Goal: Task Accomplishment & Management: Use online tool/utility

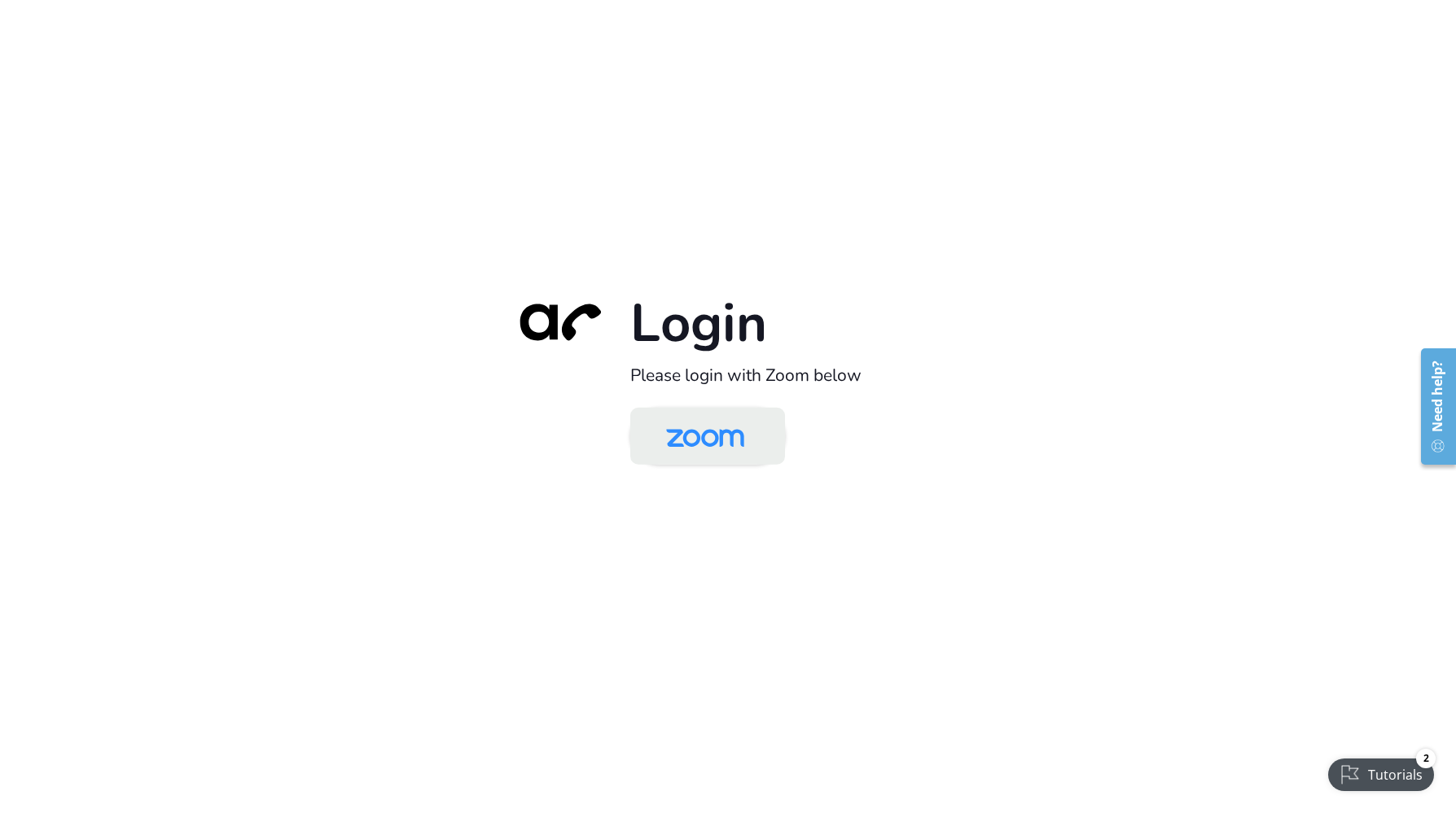
click at [693, 436] on img at bounding box center [705, 437] width 112 height 53
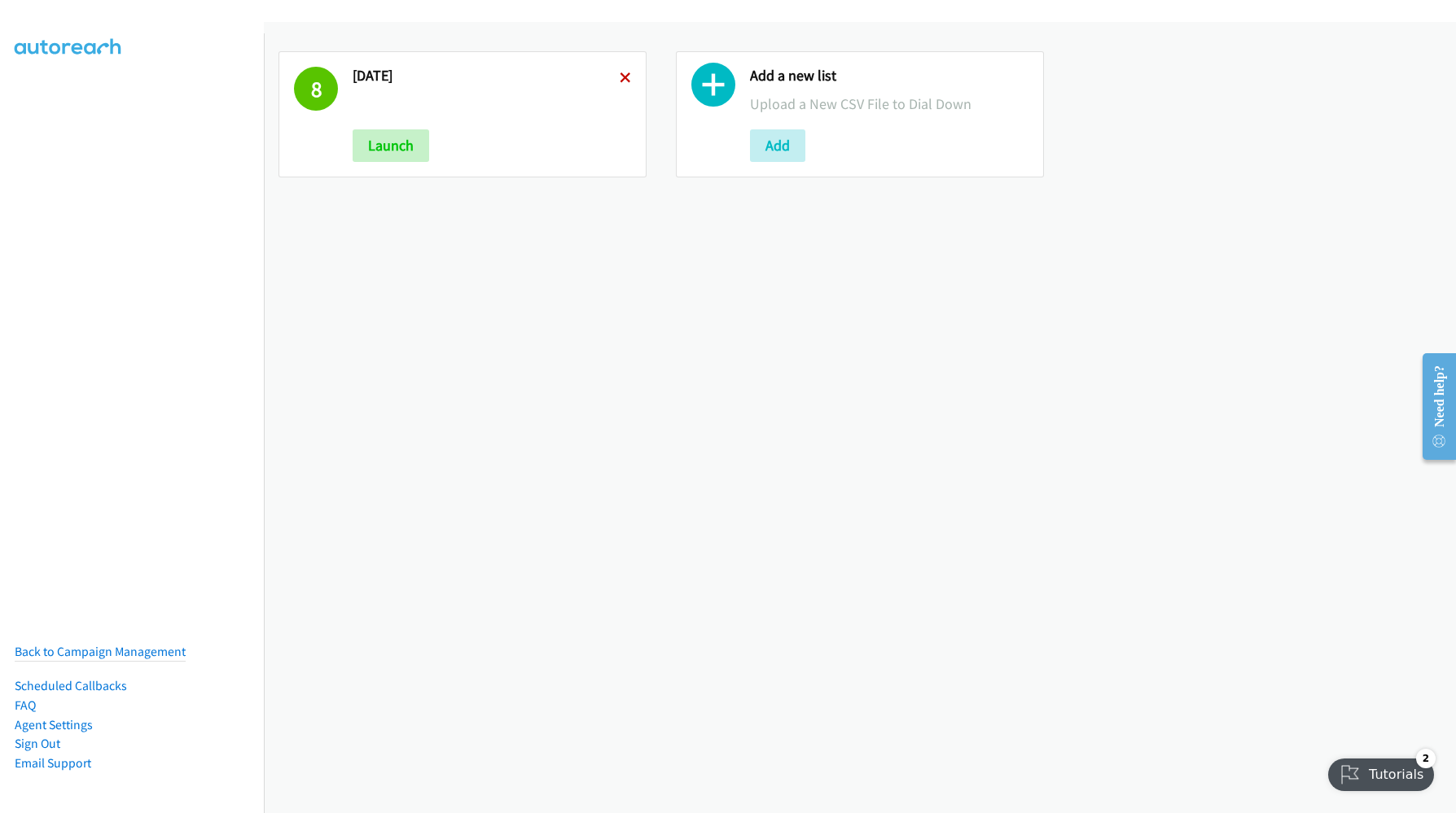
click at [624, 76] on icon at bounding box center [625, 78] width 11 height 11
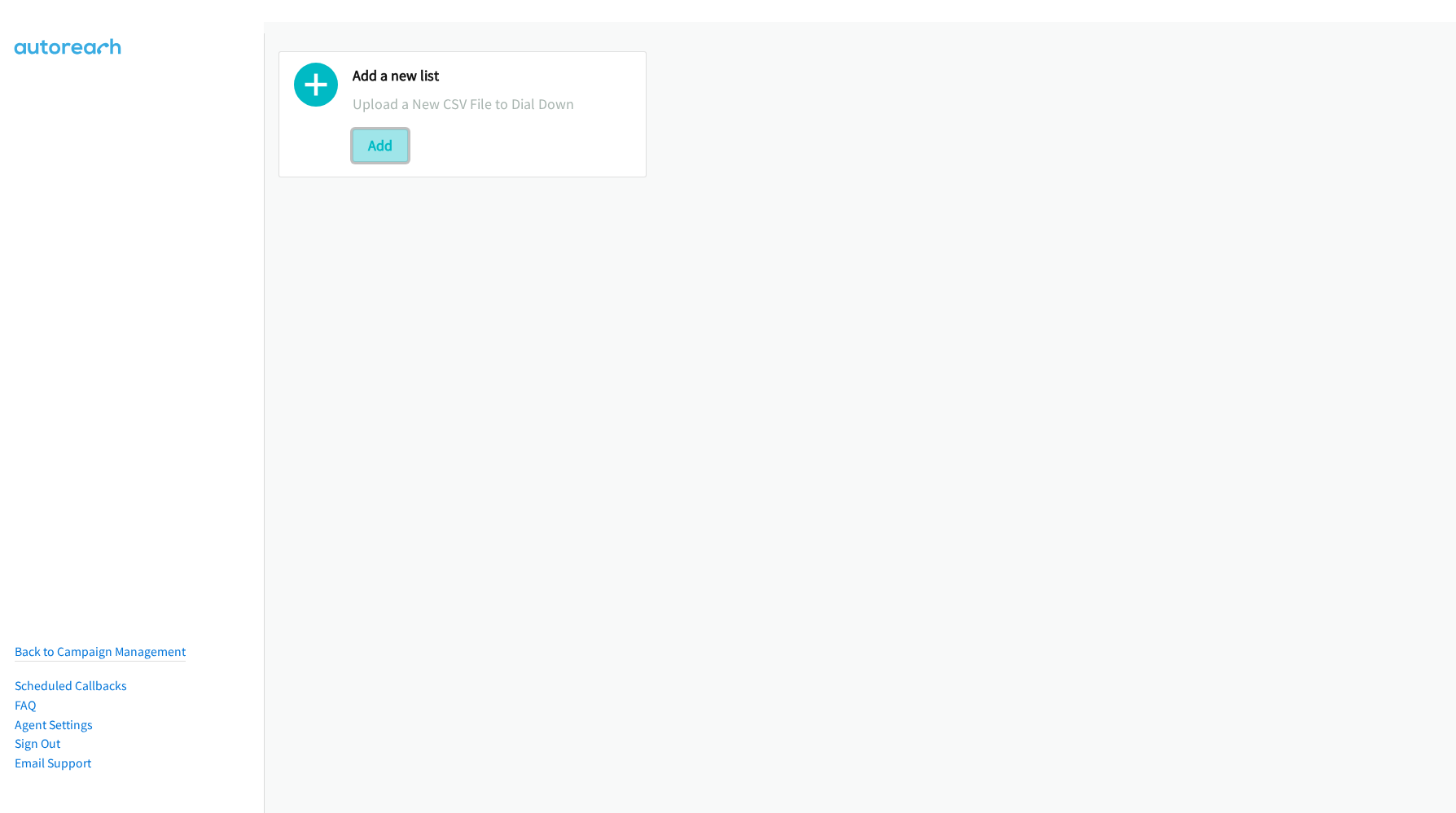
click at [371, 152] on button "Add" at bounding box center [380, 145] width 55 height 32
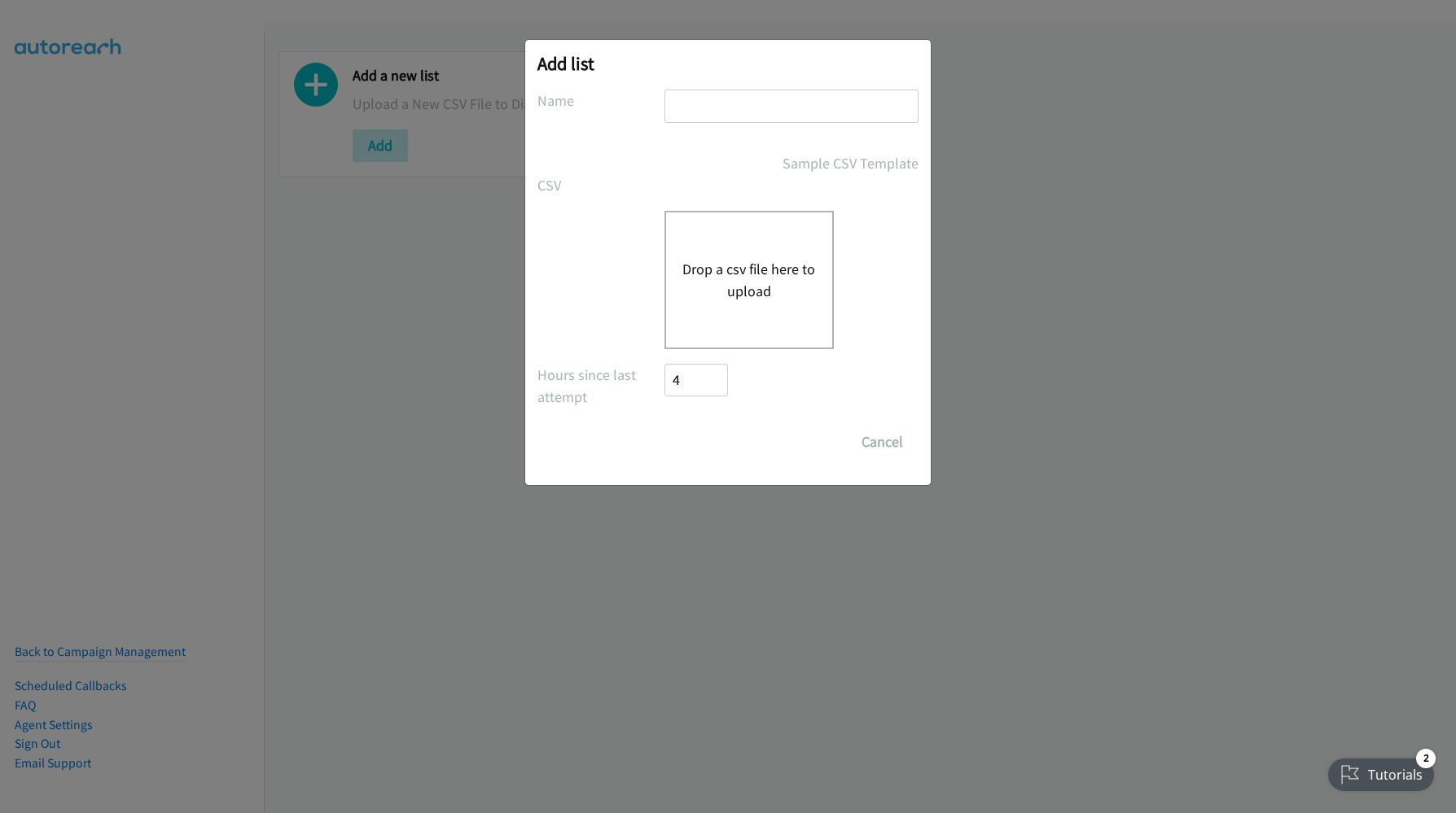
click at [745, 103] on input "text" at bounding box center [791, 106] width 254 height 33
type input "[DATE]"
click at [705, 327] on div "Drop a csv file here to upload" at bounding box center [749, 280] width 169 height 139
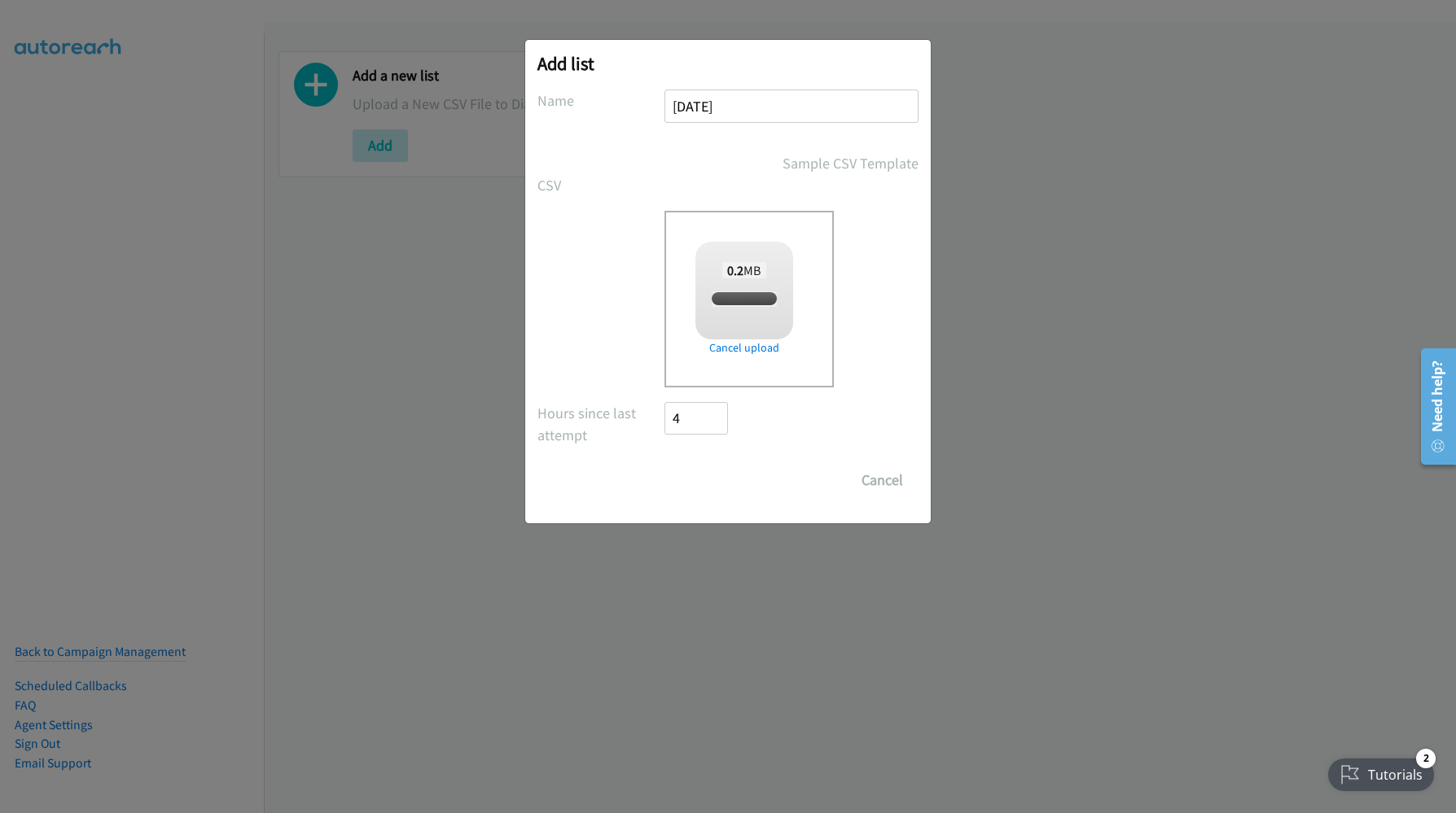
checkbox input "true"
click at [722, 479] on input "Save List" at bounding box center [707, 480] width 85 height 32
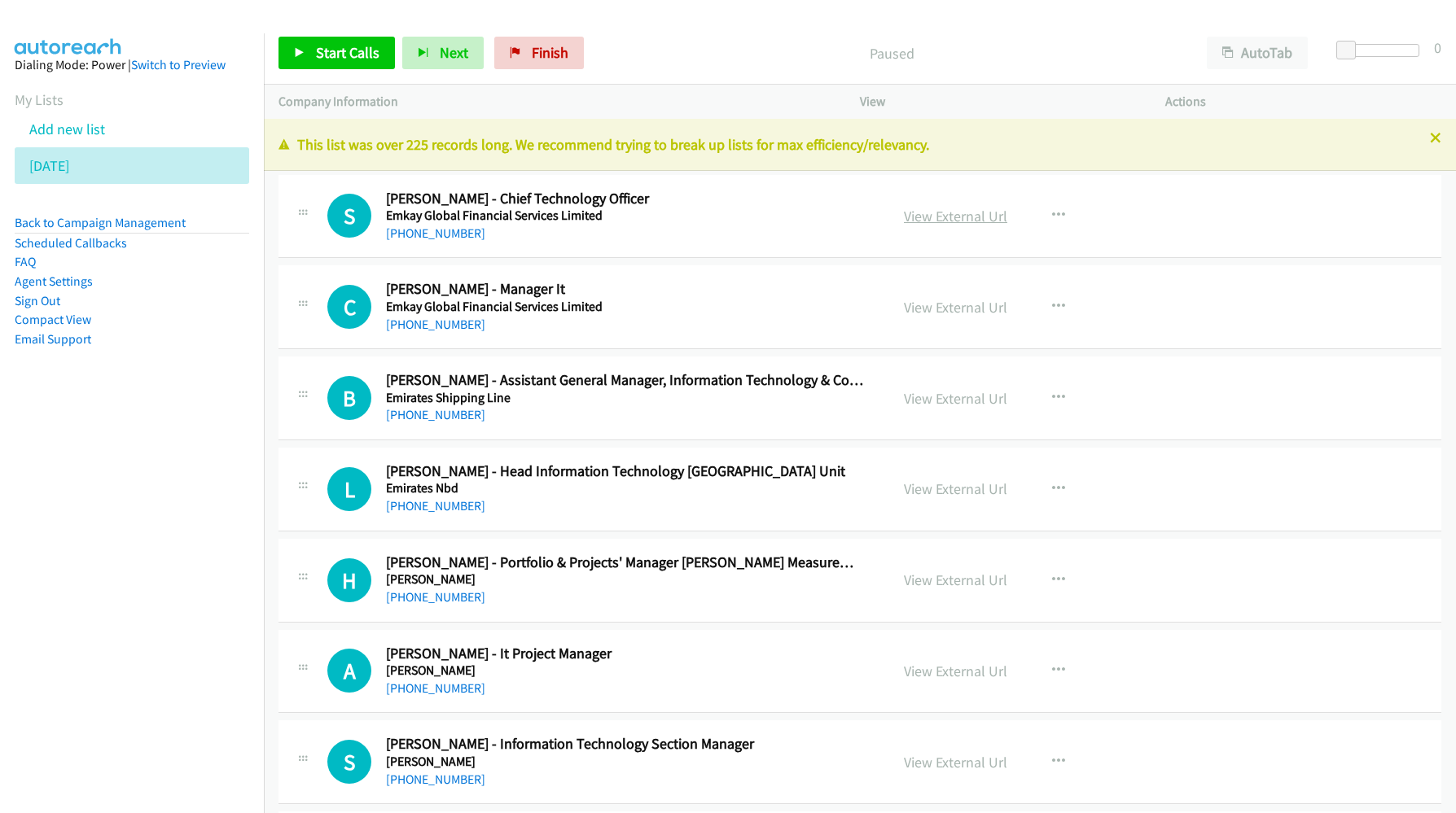
click at [910, 212] on link "View External Url" at bounding box center [955, 216] width 104 height 18
click at [950, 222] on link "View External Url" at bounding box center [955, 216] width 104 height 18
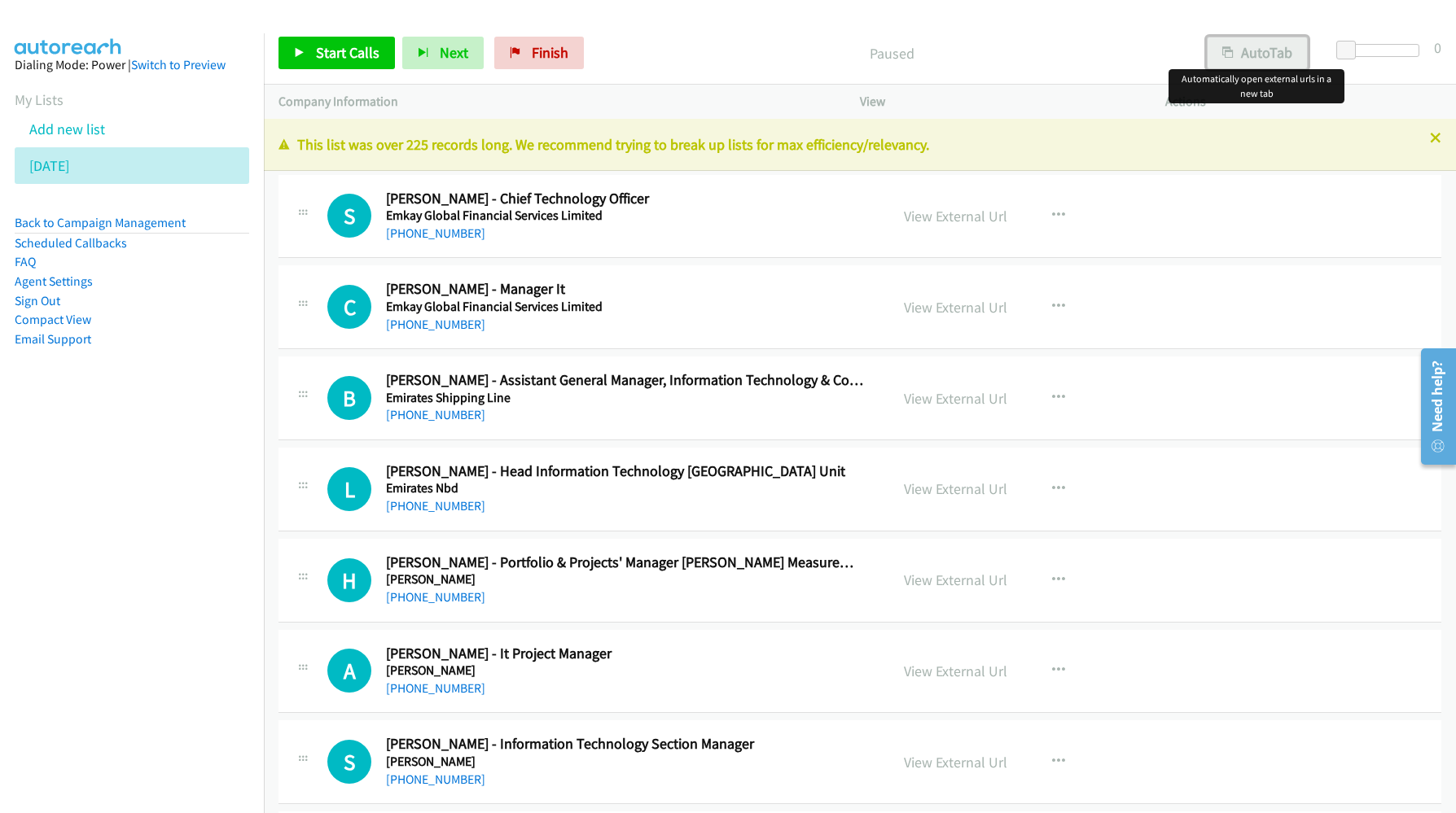
click at [1279, 50] on button "AutoTab" at bounding box center [1257, 53] width 101 height 32
click at [307, 61] on link "Start Calls" at bounding box center [336, 53] width 117 height 32
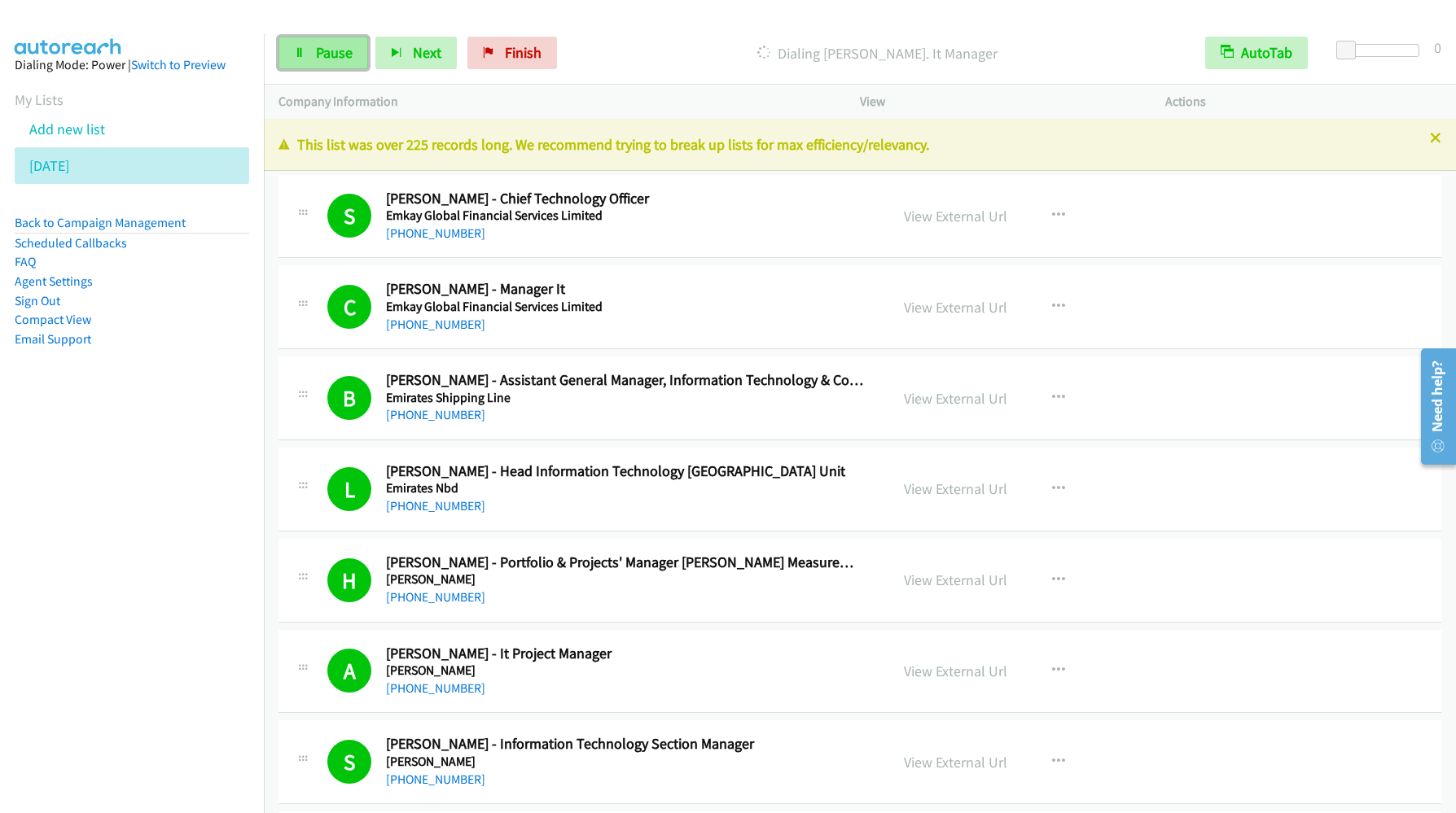
click at [332, 60] on span "Pause" at bounding box center [335, 52] width 37 height 18
click at [308, 57] on link "Start Calls" at bounding box center [336, 53] width 117 height 32
drag, startPoint x: 89, startPoint y: 631, endPoint x: 136, endPoint y: 587, distance: 64.4
click at [89, 631] on nav "Dialing Mode: Power | Switch to Preview My Lists Add new list [DATE] Back to Ca…" at bounding box center [132, 440] width 264 height 813
